Goal: Information Seeking & Learning: Learn about a topic

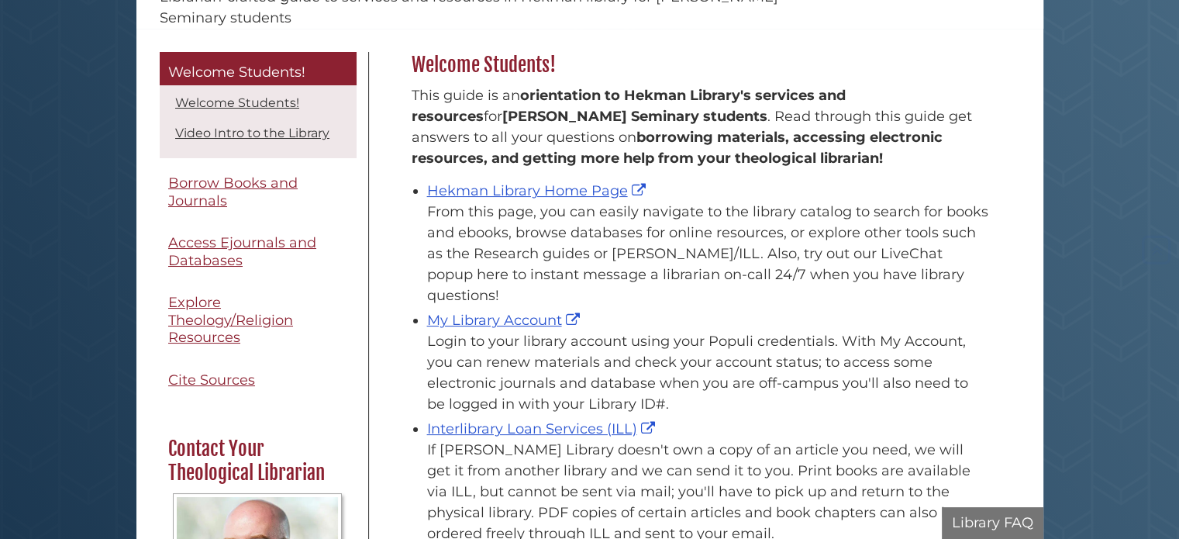
scroll to position [233, 0]
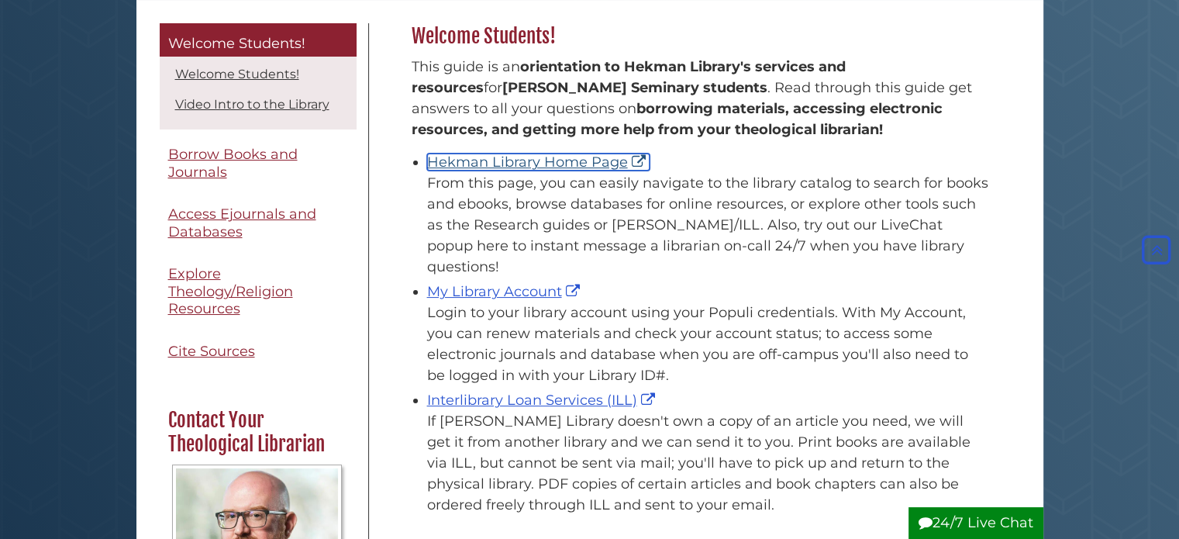
click at [586, 160] on link "Hekman Library Home Page" at bounding box center [538, 161] width 222 height 17
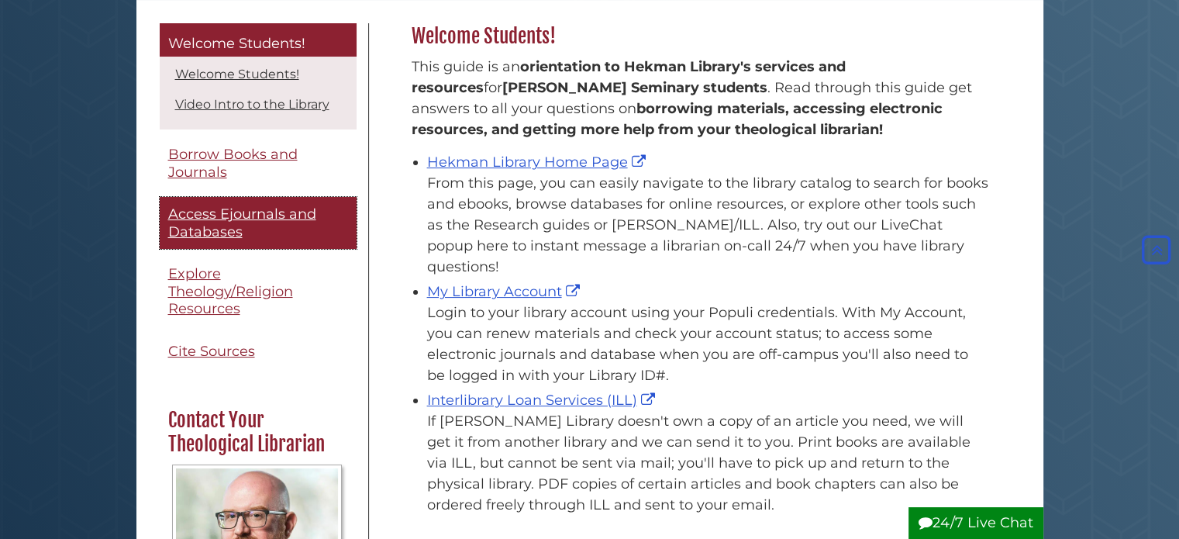
click at [220, 221] on span "Access Ejournals and Databases" at bounding box center [242, 222] width 148 height 35
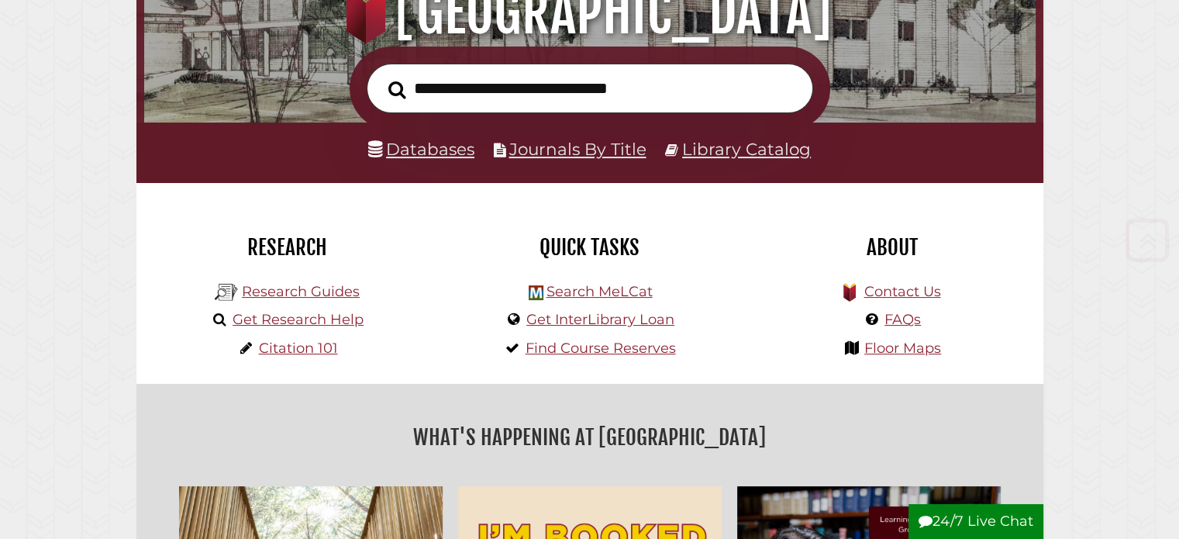
scroll to position [233, 0]
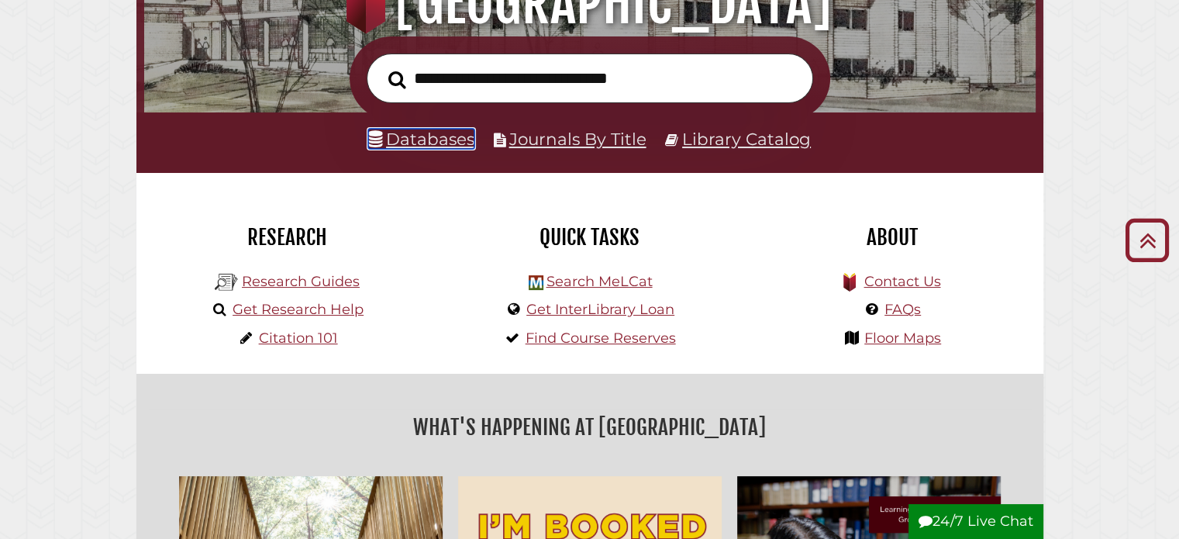
click at [453, 143] on link "Databases" at bounding box center [421, 139] width 106 height 20
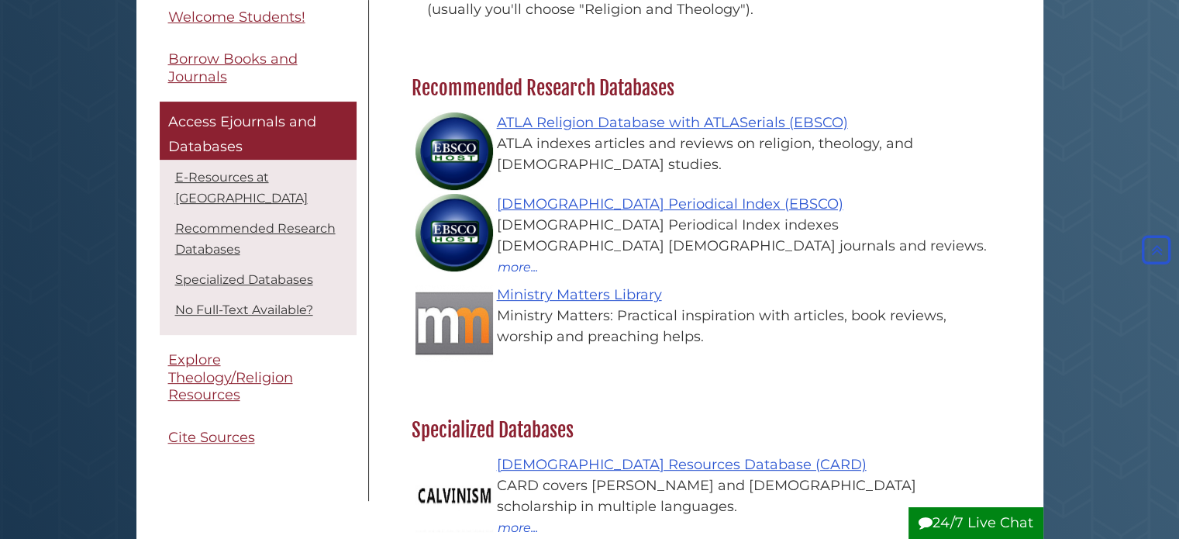
scroll to position [465, 0]
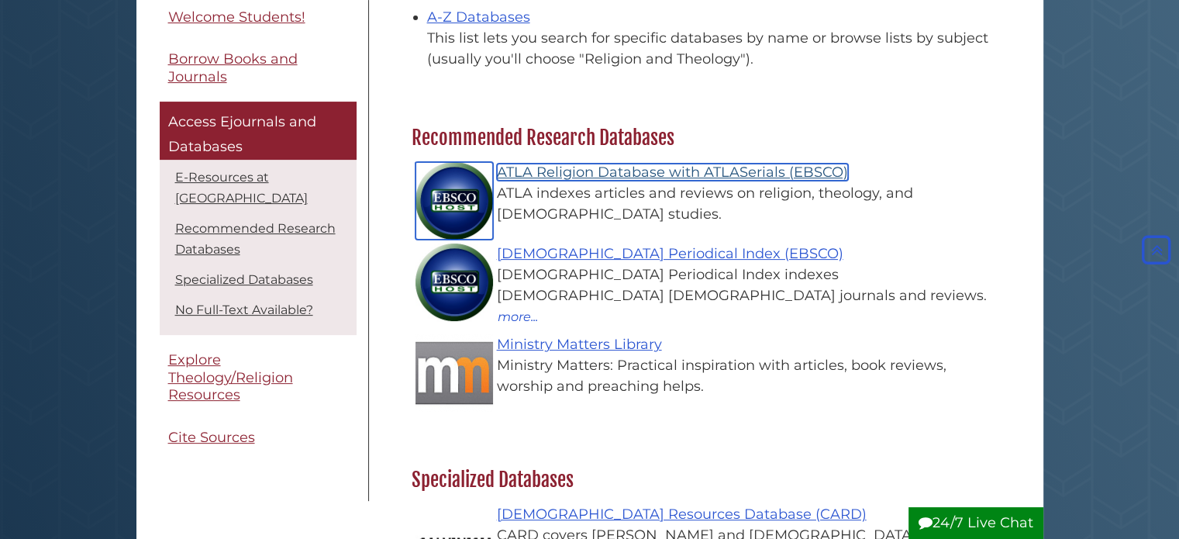
click at [635, 173] on link "ATLA Religion Database with ATLASerials (EBSCO)" at bounding box center [672, 172] width 351 height 17
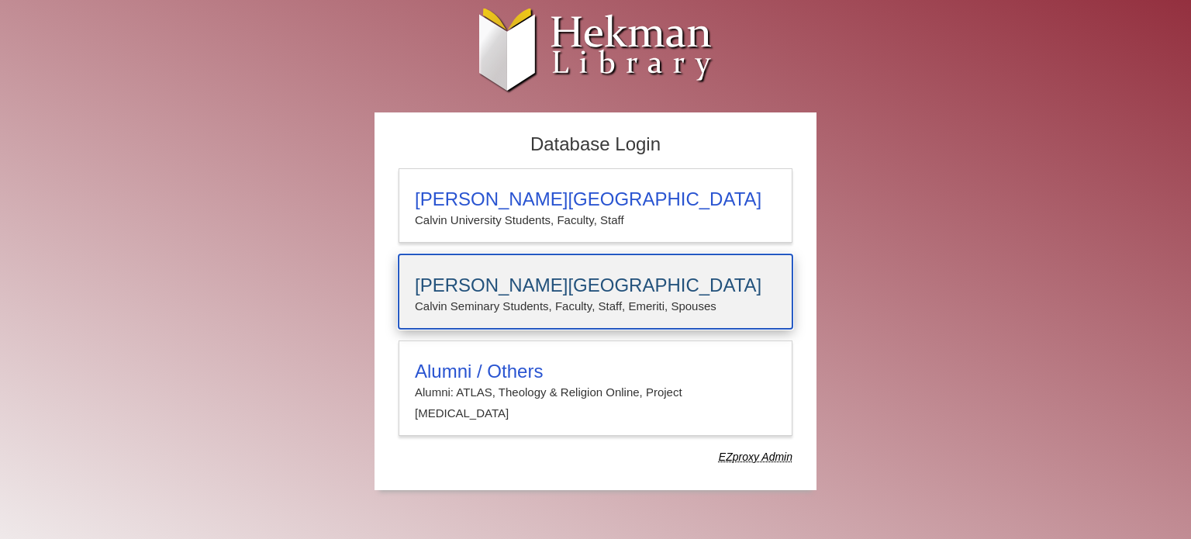
click at [555, 308] on p "Calvin Seminary Students, Faculty, Staff, Emeriti, Spouses" at bounding box center [595, 306] width 361 height 20
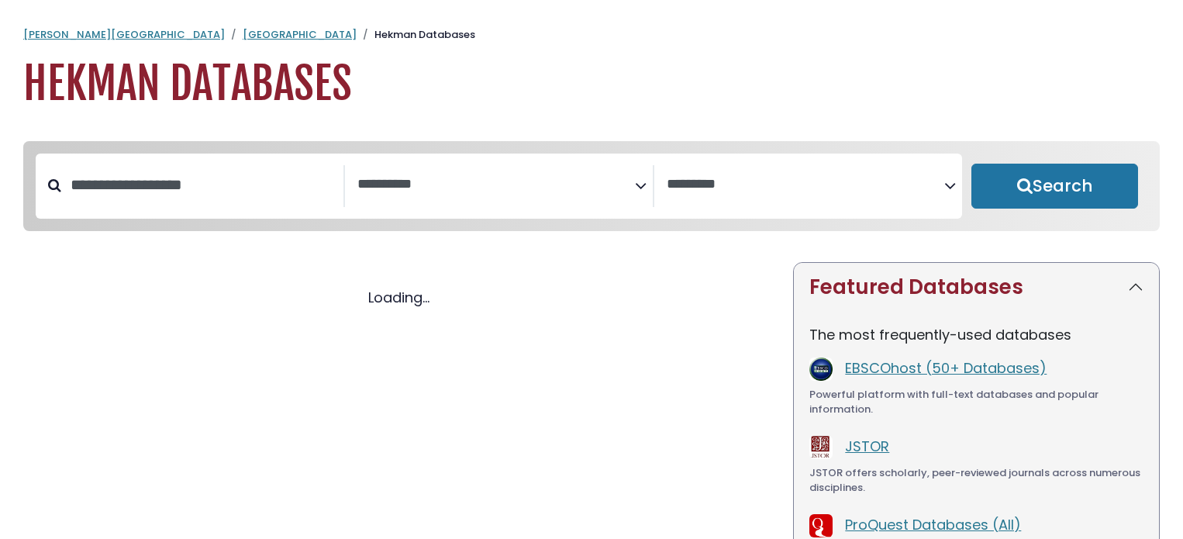
select select "Database Subject Filter"
select select "Database Vendors Filter"
select select "Database Subject Filter"
select select "Database Vendors Filter"
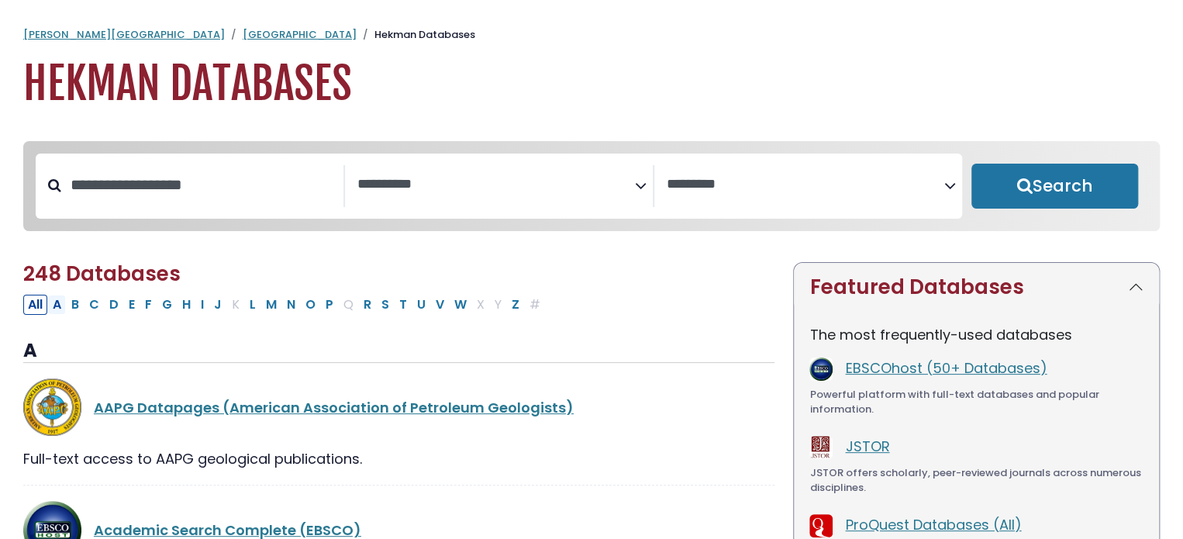
click at [56, 312] on button "A" at bounding box center [57, 305] width 18 height 20
select select "Database Subject Filter"
select select "Database Vendors Filter"
click at [391, 177] on textarea "Search" at bounding box center [496, 185] width 278 height 16
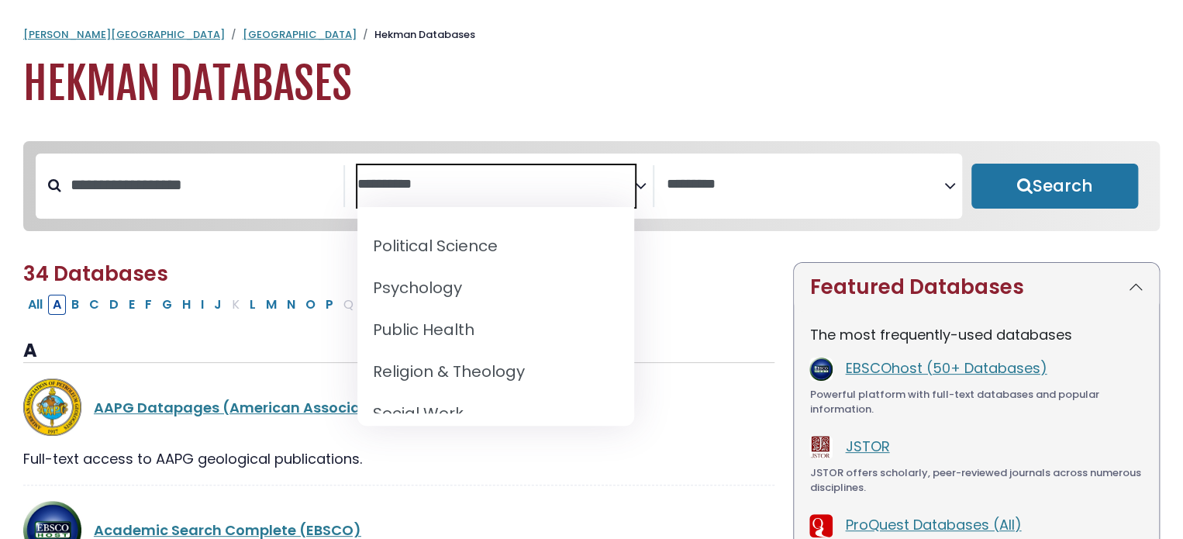
scroll to position [1432, 0]
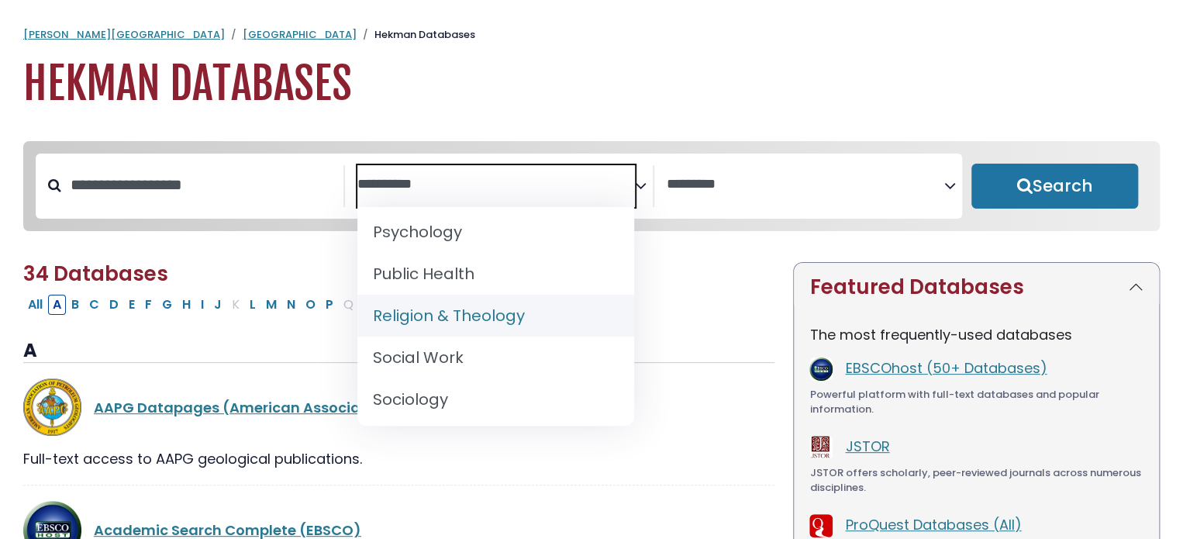
select select "*****"
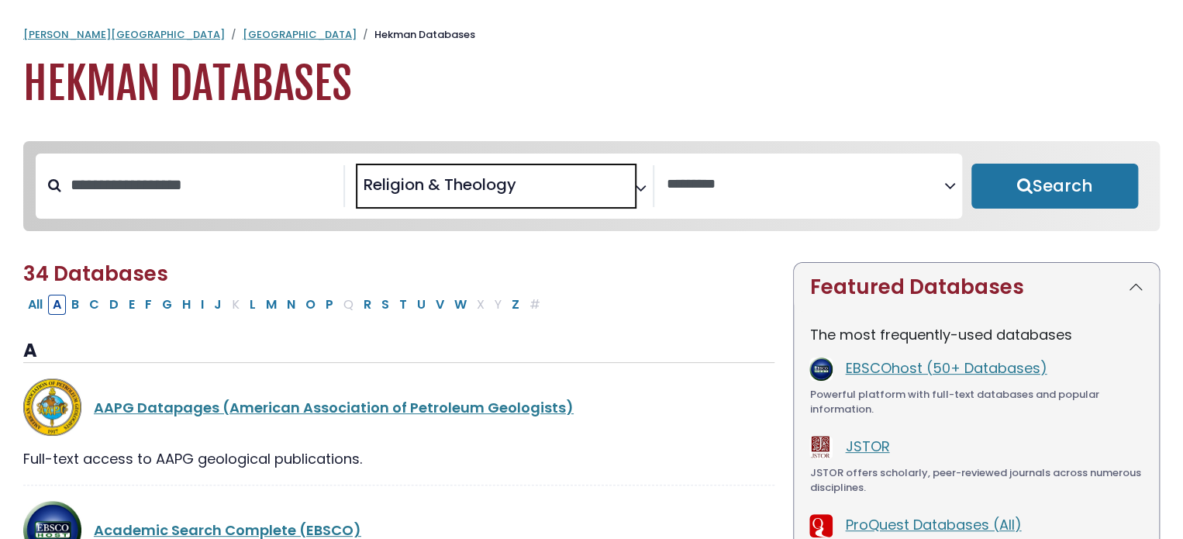
click at [699, 193] on span "Search filters" at bounding box center [806, 186] width 278 height 42
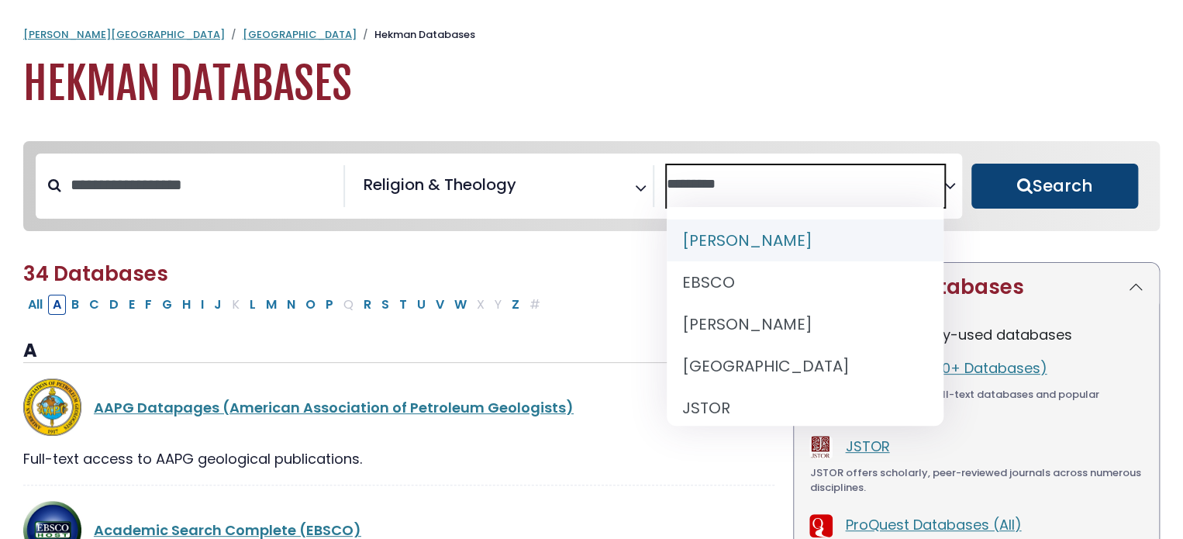
click at [1062, 195] on button "Search" at bounding box center [1054, 186] width 167 height 45
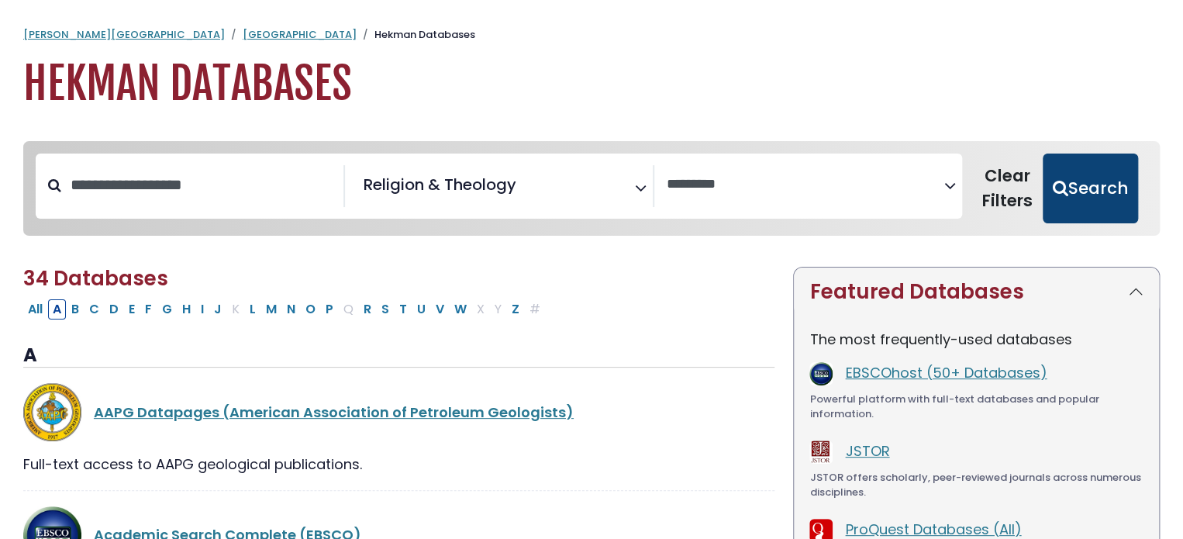
select select "Database Vendors Filter"
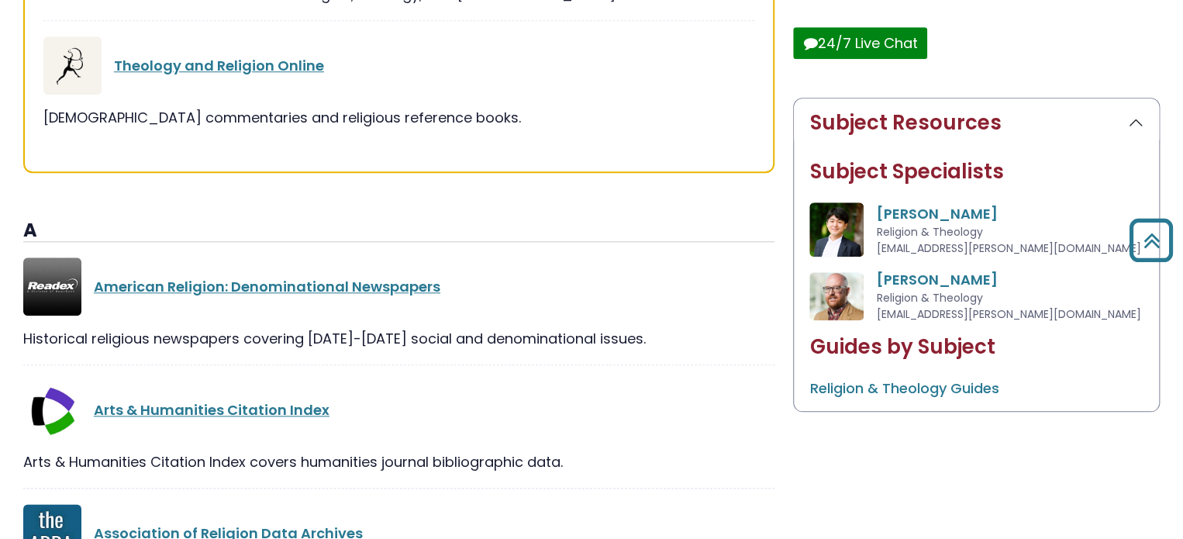
scroll to position [310, 0]
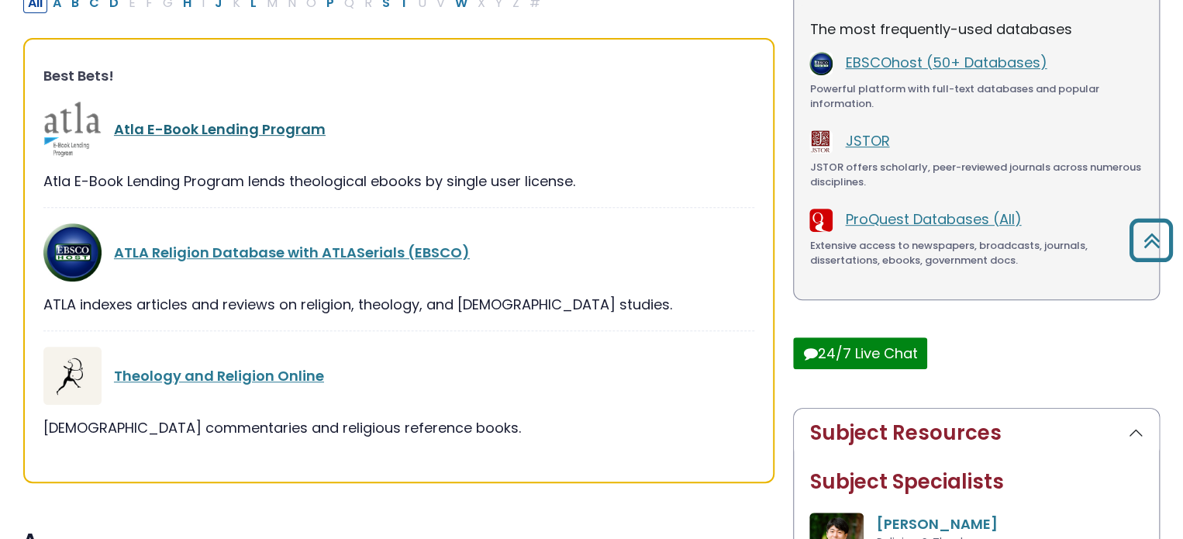
click at [273, 132] on link "Atla E-Book Lending Program" at bounding box center [220, 128] width 212 height 19
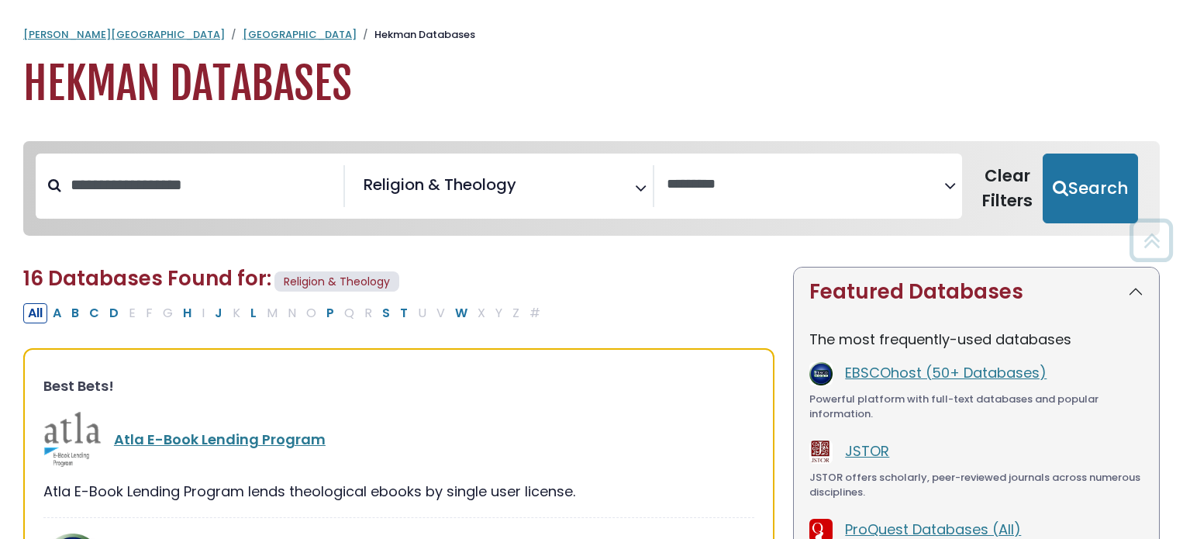
select select "Database Vendors Filter"
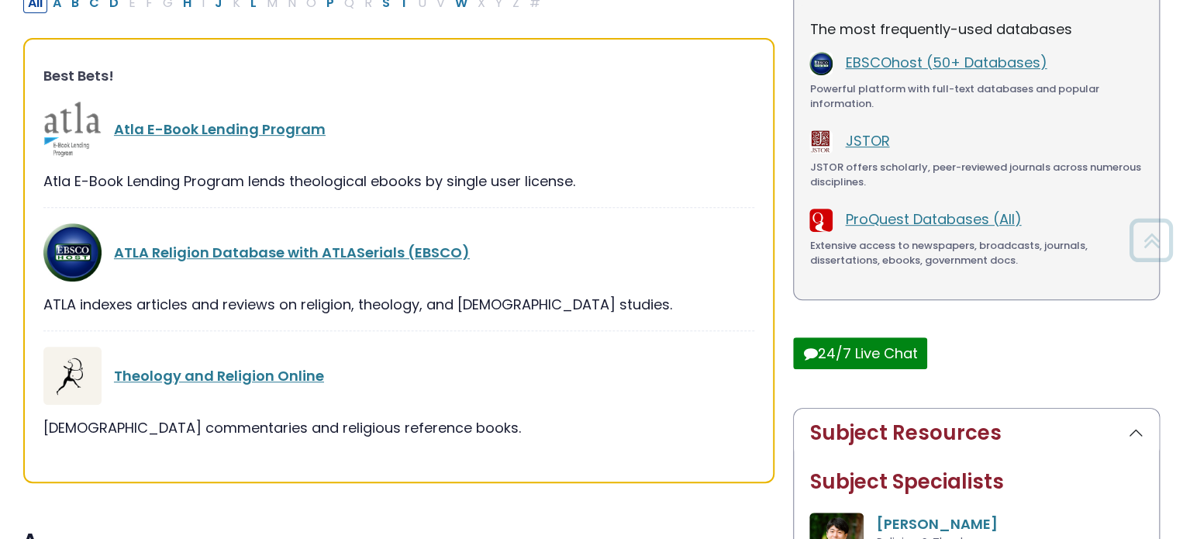
scroll to position [698, 0]
click at [240, 377] on link "Theology and Religion Online" at bounding box center [219, 375] width 210 height 19
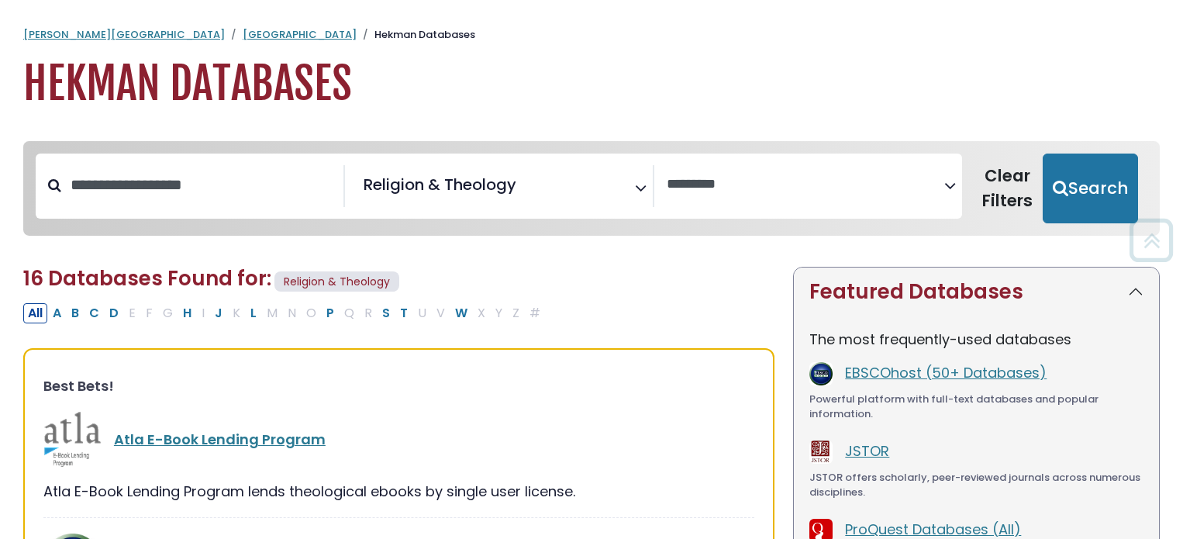
select select "Database Vendors Filter"
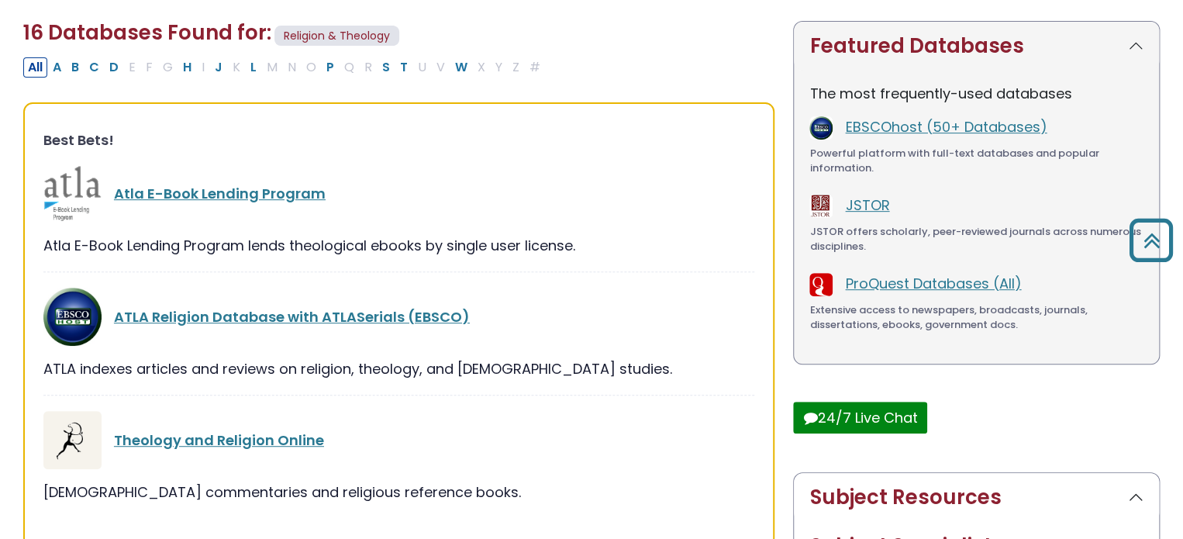
scroll to position [155, 0]
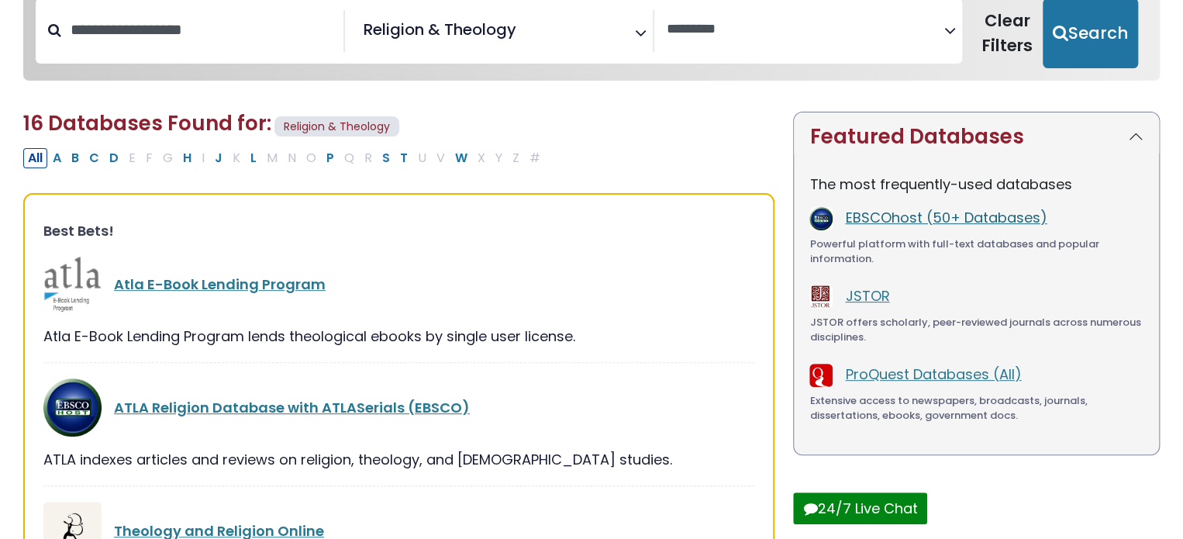
click at [998, 218] on link "EBSCOhost (50+ Databases)" at bounding box center [946, 217] width 202 height 19
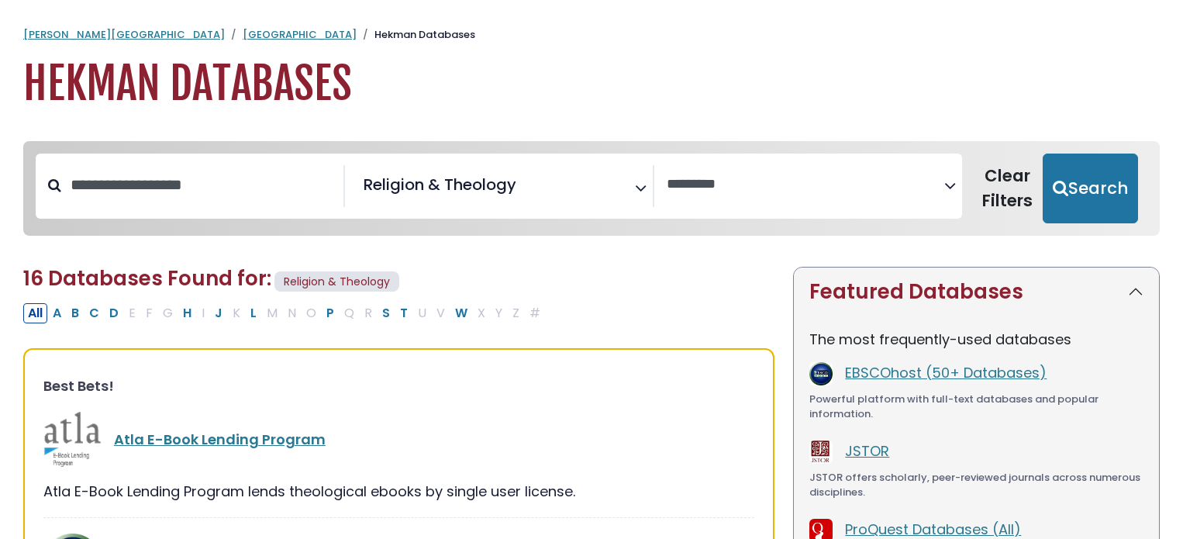
select select "Database Vendors Filter"
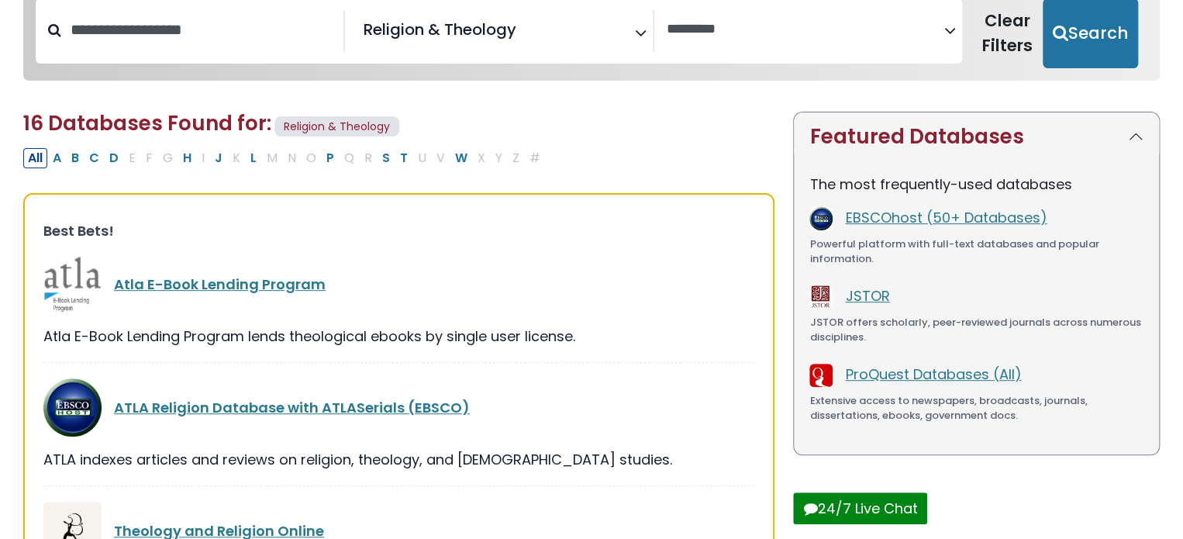
scroll to position [698, 0]
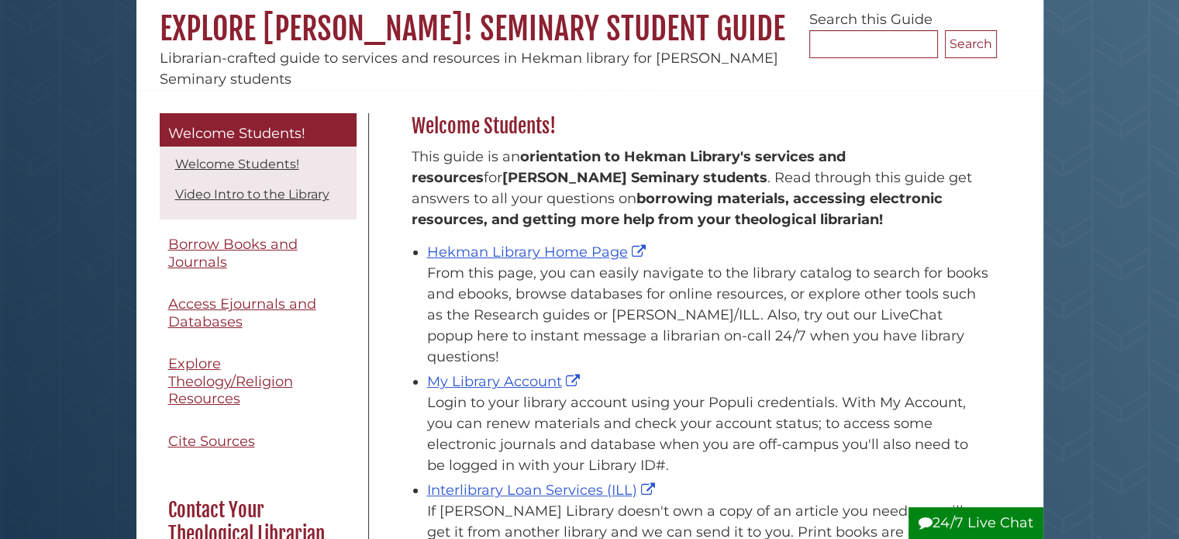
scroll to position [233, 0]
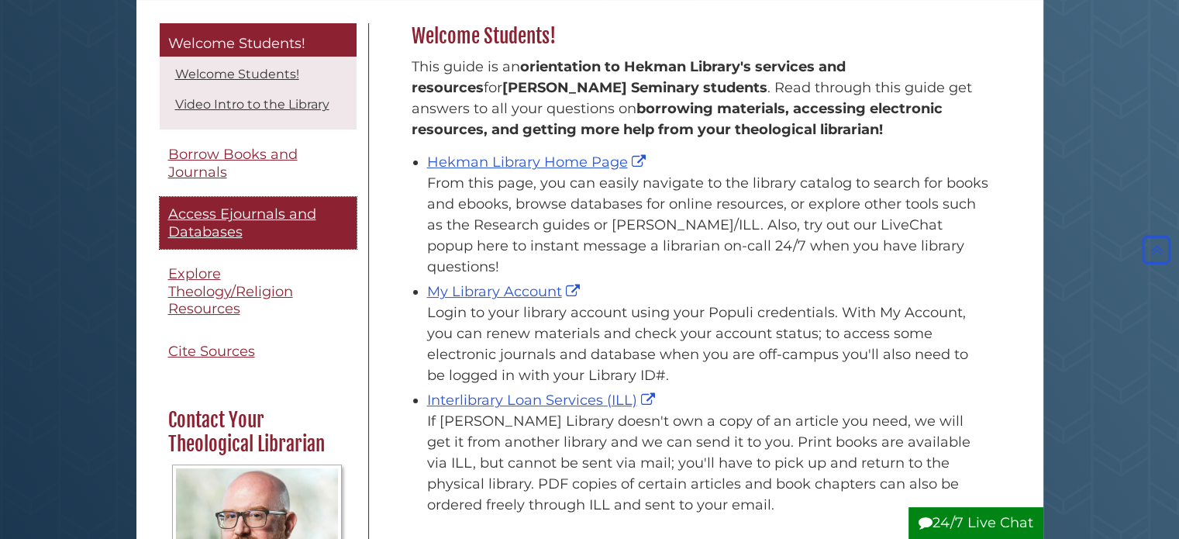
click at [266, 229] on link "Access Ejournals and Databases" at bounding box center [258, 223] width 197 height 52
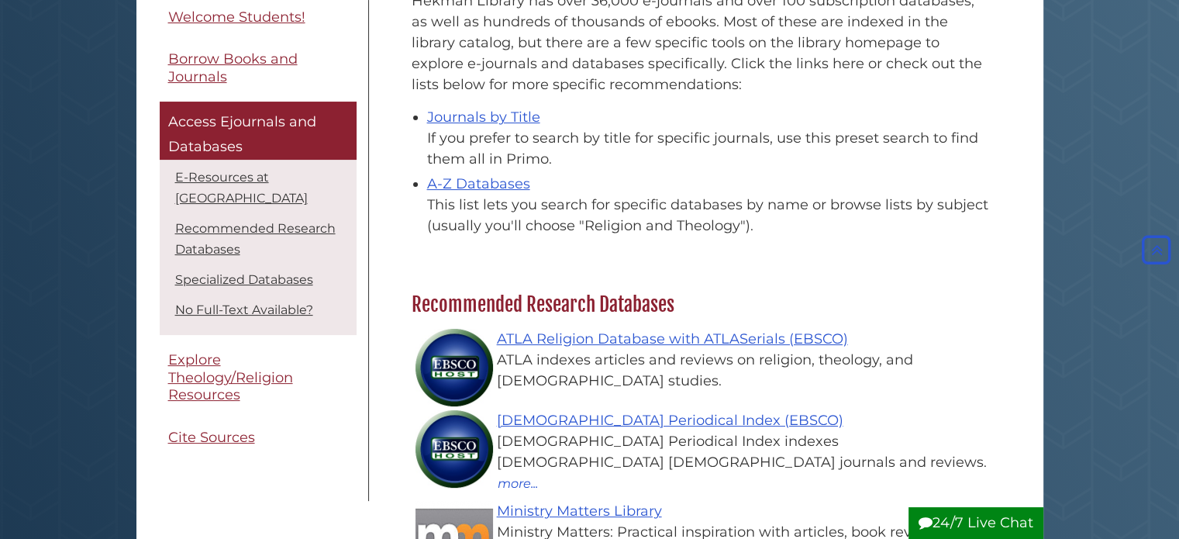
scroll to position [233, 0]
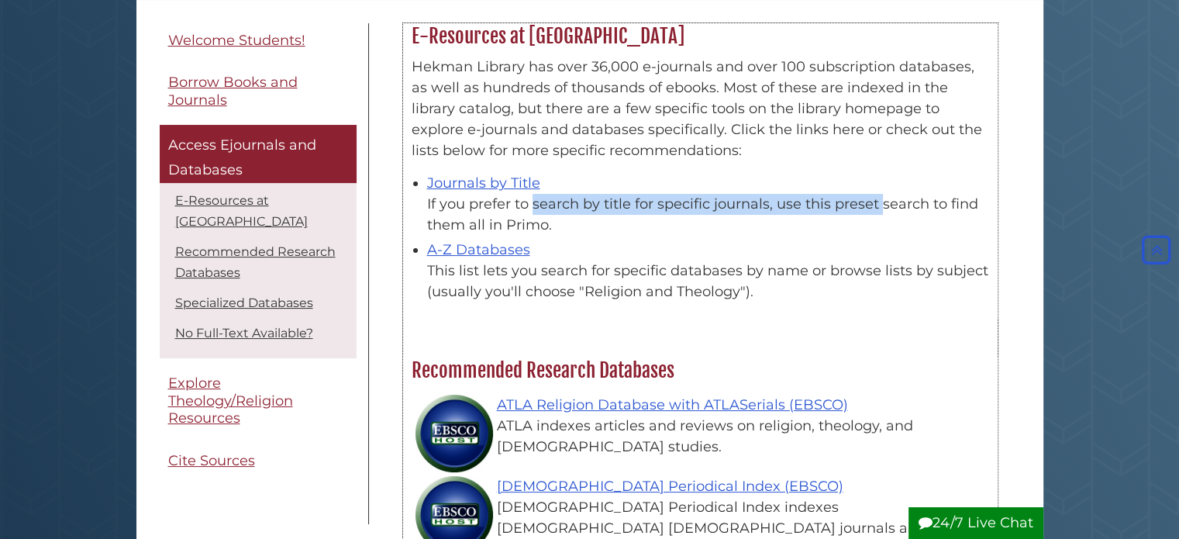
drag, startPoint x: 447, startPoint y: 207, endPoint x: 802, endPoint y: 208, distance: 355.8
click at [802, 208] on div "If you prefer to search by title for specific journals, use this preset search …" at bounding box center [708, 215] width 562 height 42
drag, startPoint x: 819, startPoint y: 208, endPoint x: 953, endPoint y: 216, distance: 135.1
click at [953, 216] on div "If you prefer to search by title for specific journals, use this preset search …" at bounding box center [708, 215] width 562 height 42
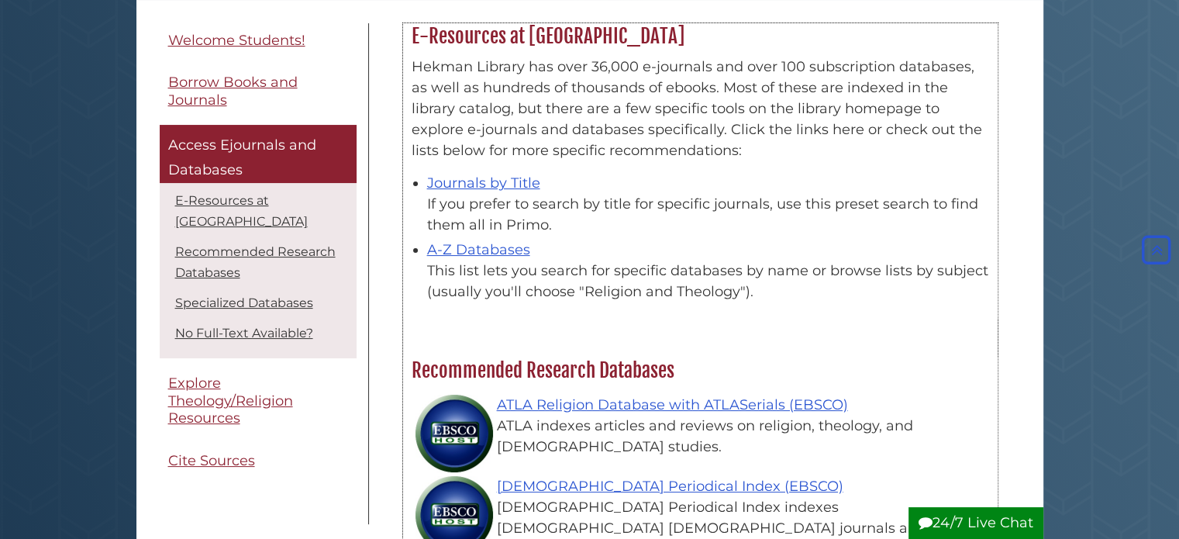
click at [561, 241] on div "A-Z Databases This list lets you search for specific databases by name or brows…" at bounding box center [708, 271] width 562 height 63
drag, startPoint x: 493, startPoint y: 270, endPoint x: 840, endPoint y: 302, distance: 348.7
click at [840, 302] on div "Hekman Library has over 36,000 e-journals and over 100 subscription databases, …" at bounding box center [700, 183] width 593 height 269
click at [476, 285] on div "This list lets you search for specific databases by name or browse lists by sub…" at bounding box center [708, 281] width 562 height 42
click at [474, 245] on link "A-Z Databases" at bounding box center [478, 249] width 103 height 17
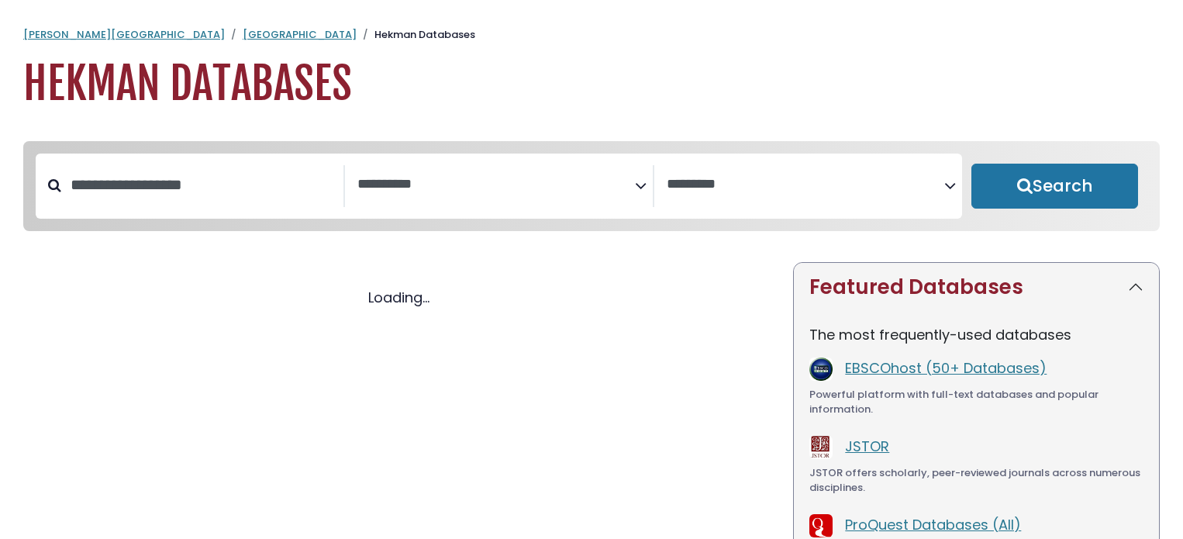
select select "Database Subject Filter"
select select "Database Vendors Filter"
select select "Database Subject Filter"
select select "Database Vendors Filter"
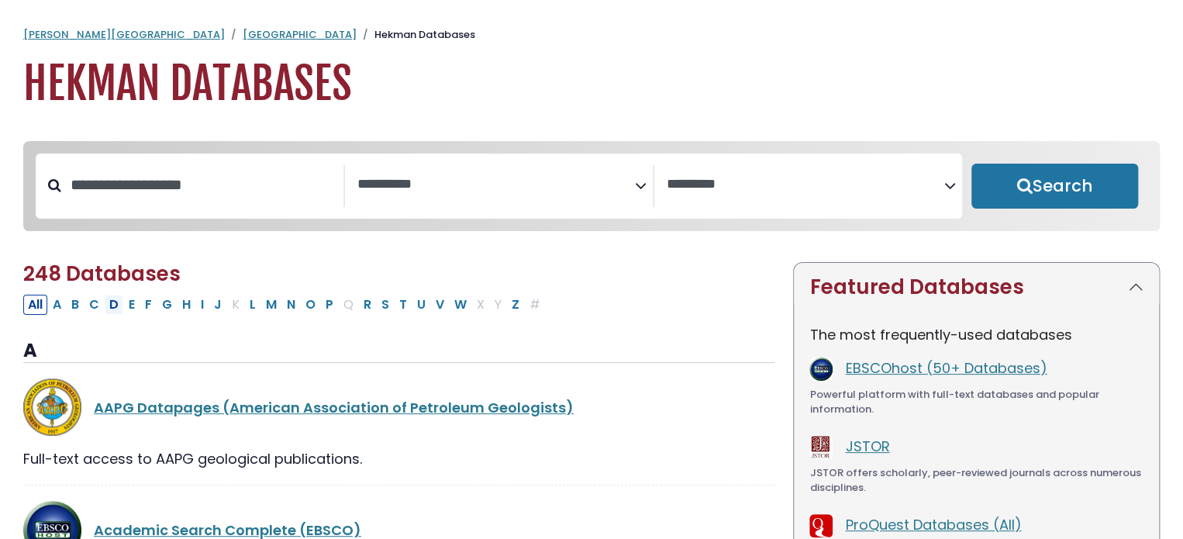
click at [115, 310] on button "D" at bounding box center [114, 305] width 19 height 20
select select "Database Subject Filter"
select select "Database Vendors Filter"
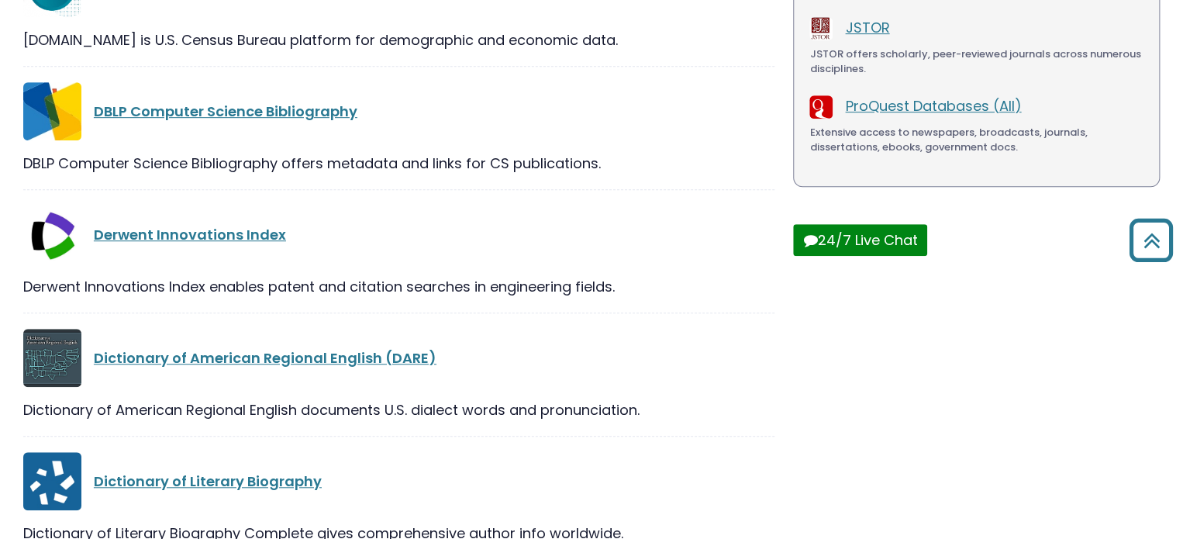
scroll to position [109, 0]
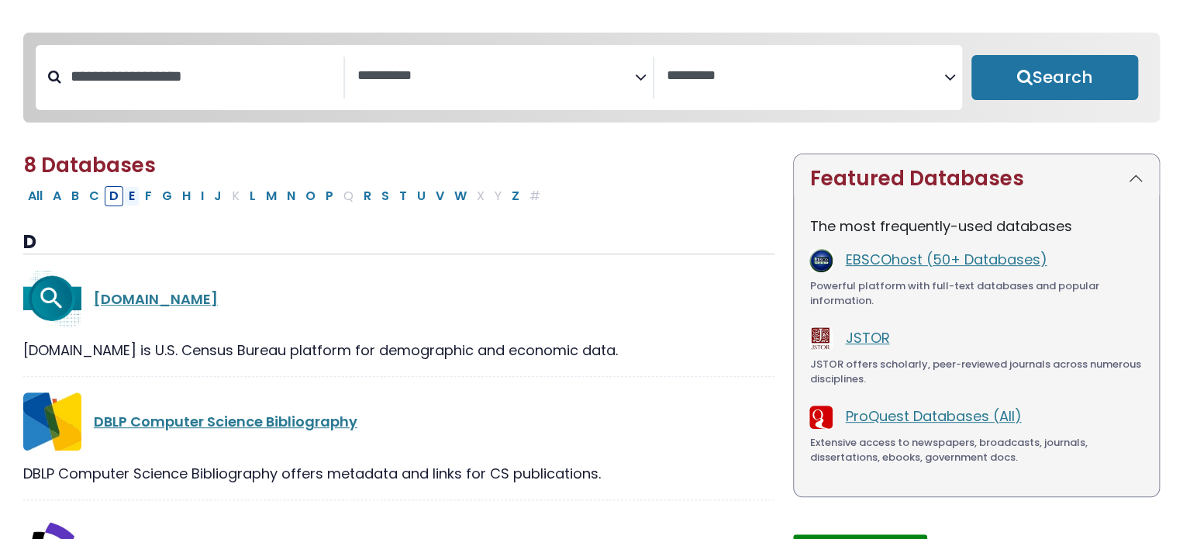
click at [132, 205] on button "E" at bounding box center [132, 196] width 16 height 20
select select "Database Subject Filter"
select select "Database Vendors Filter"
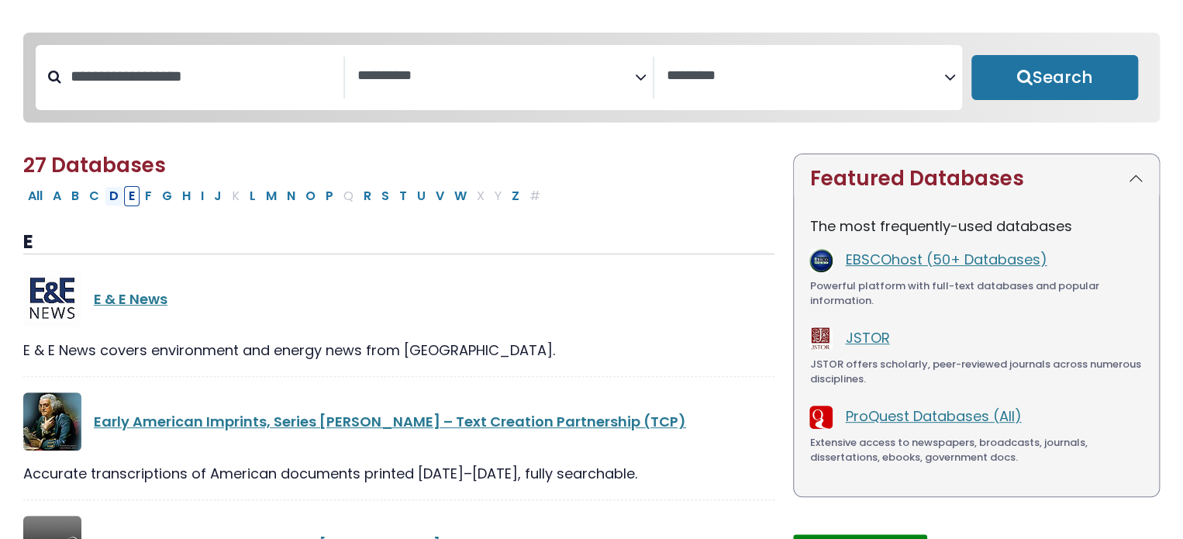
click at [108, 198] on button "D" at bounding box center [114, 196] width 19 height 20
select select "Database Subject Filter"
select select "Database Vendors Filter"
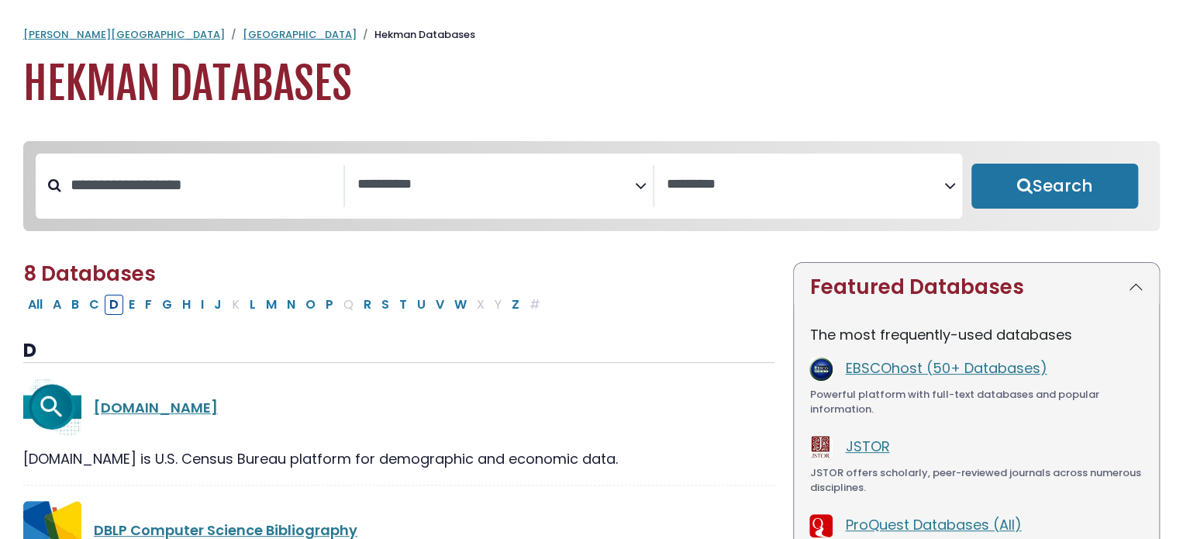
scroll to position [109, 0]
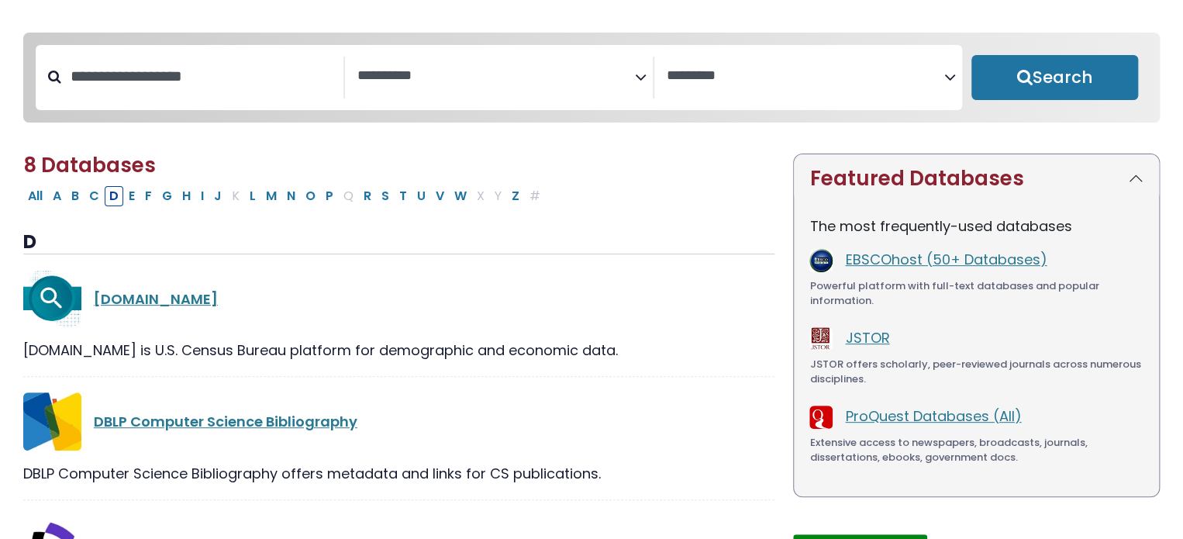
select select "Database Subject Filter"
select select "Database Vendors Filter"
